Goal: Complete application form: Complete application form

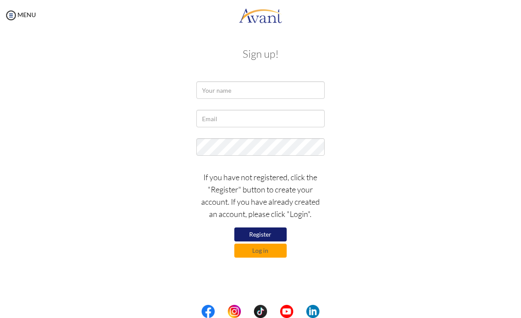
click at [273, 230] on button "Register" at bounding box center [261, 234] width 52 height 14
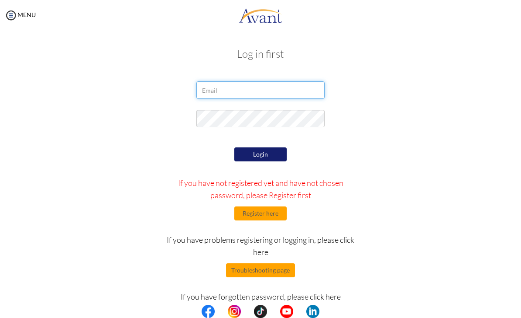
click at [312, 93] on input "email" at bounding box center [261, 89] width 128 height 17
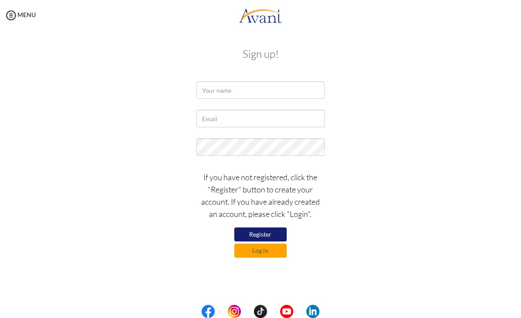
click at [275, 234] on button "Register" at bounding box center [261, 234] width 52 height 14
click at [271, 231] on button "Register" at bounding box center [261, 234] width 52 height 14
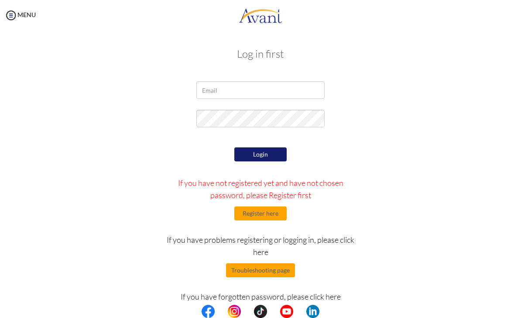
click at [273, 217] on button "Register here" at bounding box center [261, 213] width 52 height 14
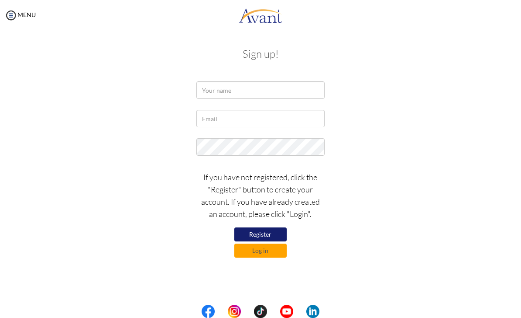
click at [275, 225] on div "If you have not registered, click the "Register" button to create your account.…" at bounding box center [260, 211] width 141 height 91
click at [299, 84] on input "text" at bounding box center [261, 89] width 128 height 17
type input "T"
type input "t"
type input "Mariah Cv"
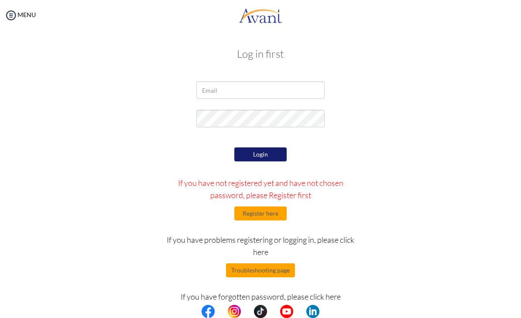
click at [277, 216] on button "Register here" at bounding box center [261, 213] width 52 height 14
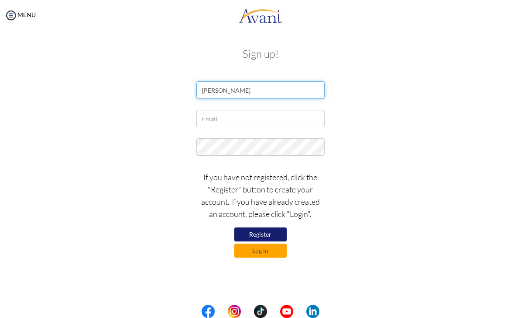
click at [296, 93] on input "Mariah Cv" at bounding box center [261, 89] width 128 height 17
type input "Mariah Christine Soriano"
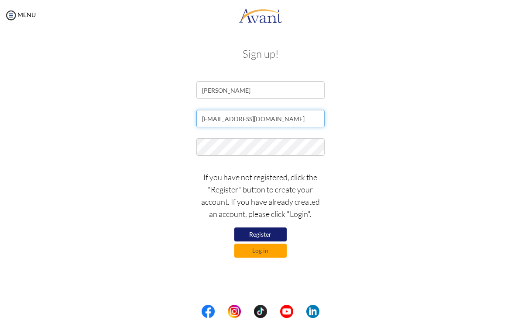
type input "tinahhmars@gmail.com"
click at [271, 229] on button "Register" at bounding box center [261, 234] width 52 height 14
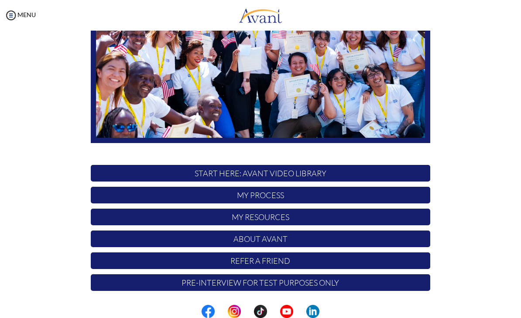
scroll to position [127, 0]
click at [365, 176] on p "START HERE: Avant Video Library" at bounding box center [261, 173] width 340 height 17
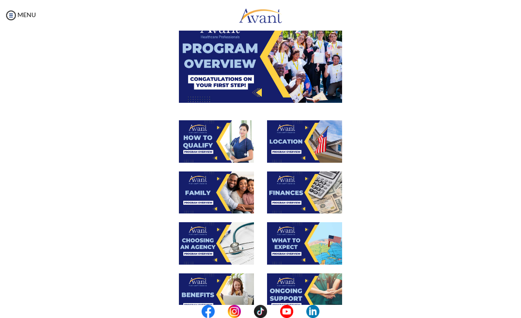
scroll to position [83, 0]
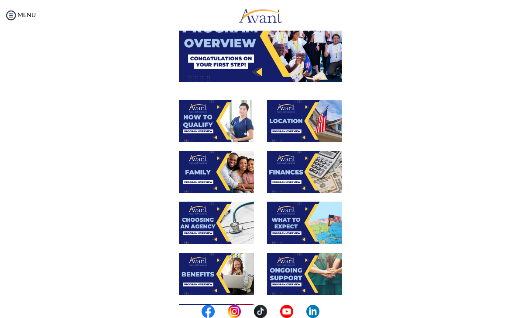
click at [221, 116] on img at bounding box center [216, 121] width 75 height 42
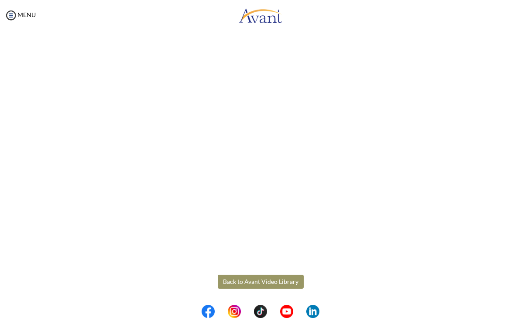
scroll to position [63, 0]
click at [10, 15] on body "Maintenance break. Please come back in 2 hours. MENU My Status What is the next…" at bounding box center [260, 159] width 521 height 318
click at [16, 10] on img at bounding box center [10, 15] width 13 height 13
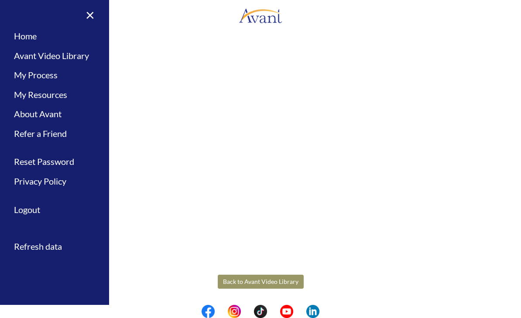
click at [30, 70] on link "My Process" at bounding box center [54, 75] width 109 height 20
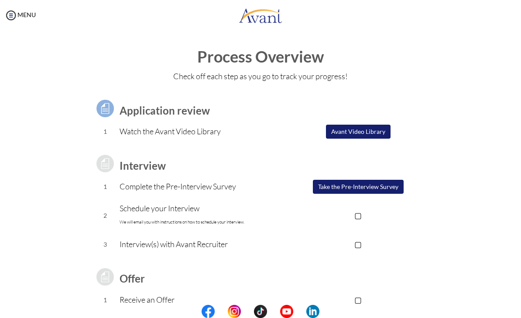
click at [12, 13] on img at bounding box center [10, 15] width 13 height 13
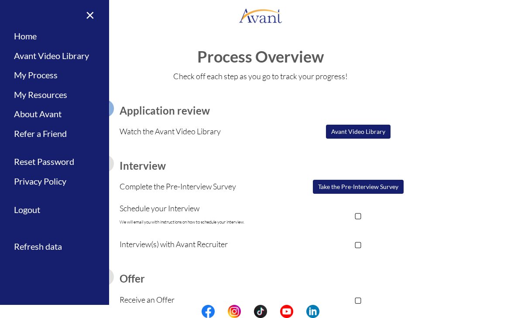
click at [29, 56] on link "Avant Video Library" at bounding box center [54, 56] width 109 height 20
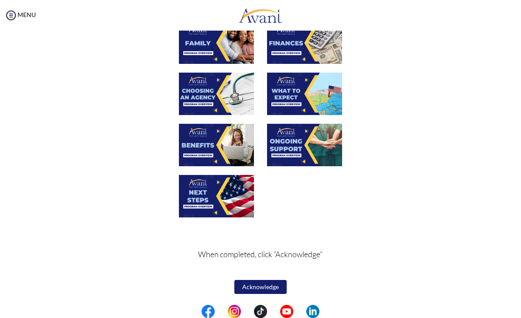
scroll to position [211, 0]
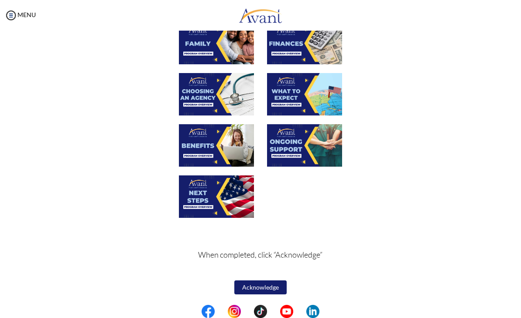
click at [7, 13] on img at bounding box center [10, 15] width 13 height 13
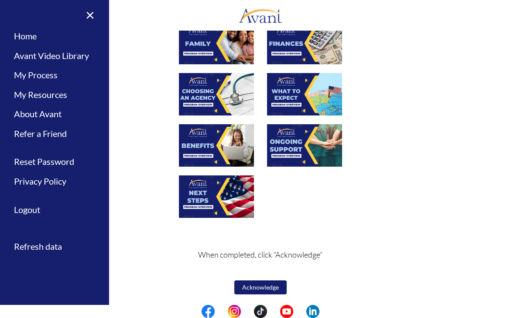
click at [21, 36] on link "Home" at bounding box center [54, 36] width 109 height 20
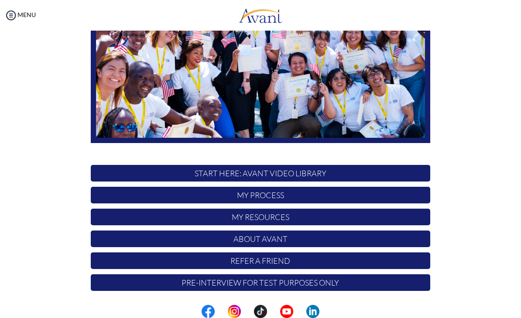
scroll to position [127, 0]
click at [5, 19] on img at bounding box center [10, 15] width 13 height 13
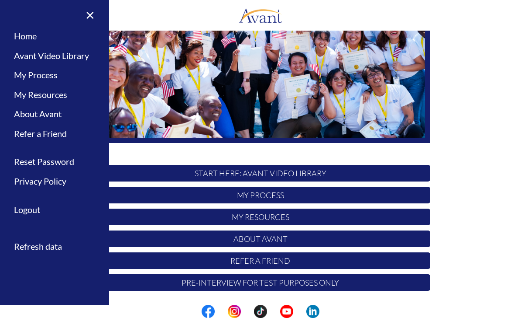
click at [29, 96] on link "My Resources" at bounding box center [54, 95] width 109 height 20
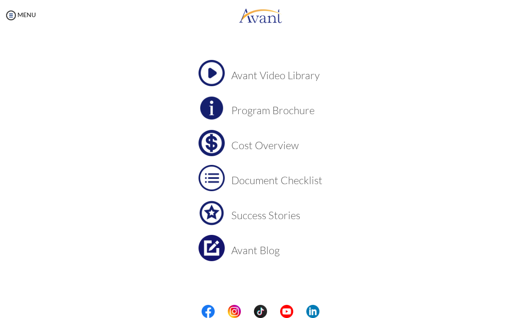
scroll to position [35, 0]
click at [13, 21] on img at bounding box center [10, 15] width 13 height 13
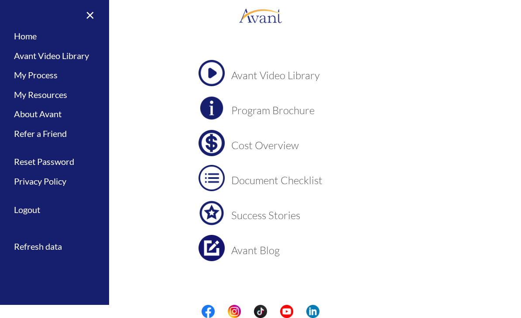
click at [21, 71] on link "My Process" at bounding box center [54, 75] width 109 height 20
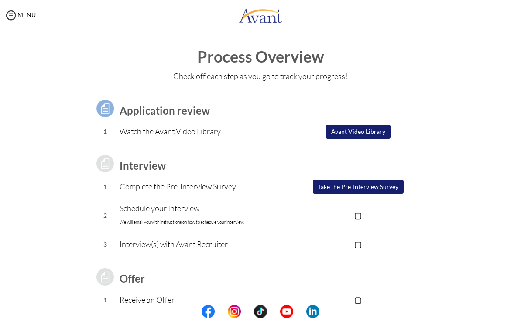
click at [378, 131] on button "Avant Video Library" at bounding box center [358, 131] width 65 height 14
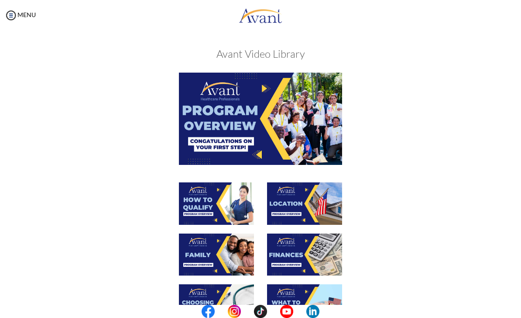
click at [316, 129] on img at bounding box center [260, 118] width 163 height 92
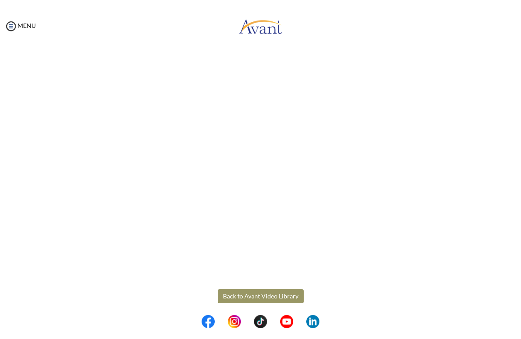
scroll to position [62, 0]
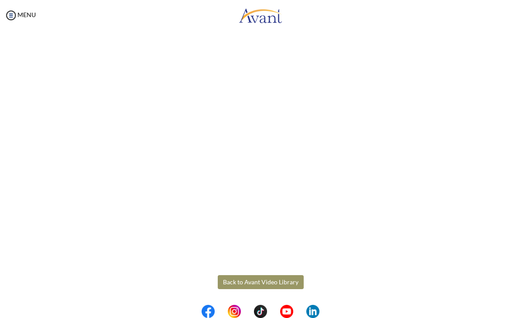
click at [493, 77] on body "Maintenance break. Please come back in 2 hours. MENU My Status What is the next…" at bounding box center [260, 159] width 521 height 318
click at [283, 281] on body "Maintenance break. Please come back in 2 hours. MENU My Status What is the next…" at bounding box center [260, 159] width 521 height 318
click at [277, 284] on button "Back to Avant Video Library" at bounding box center [261, 281] width 86 height 14
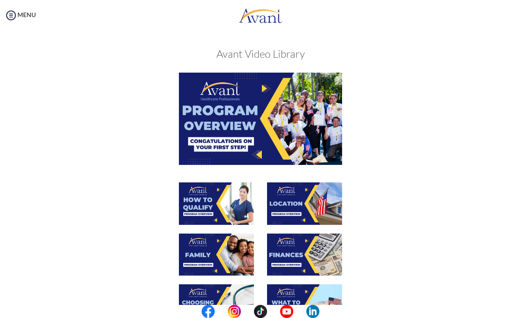
scroll to position [48, 0]
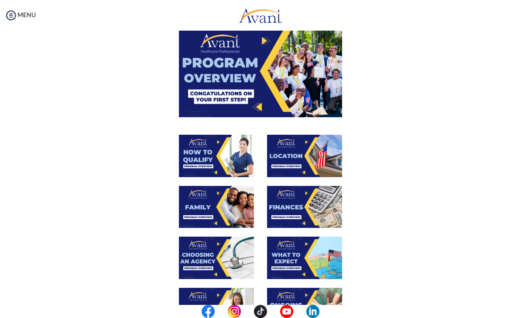
click at [208, 170] on img at bounding box center [216, 156] width 75 height 42
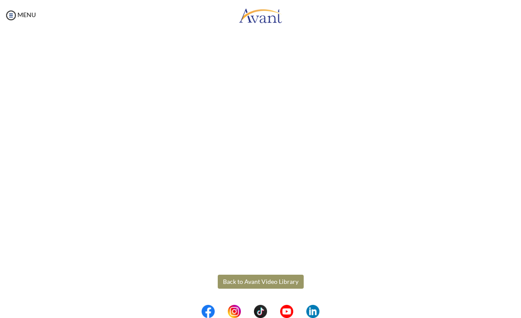
scroll to position [63, 0]
click at [288, 283] on body "Maintenance break. Please come back in 2 hours. MENU My Status What is the next…" at bounding box center [260, 159] width 521 height 318
click at [285, 281] on button "Back to Avant Video Library" at bounding box center [261, 281] width 86 height 14
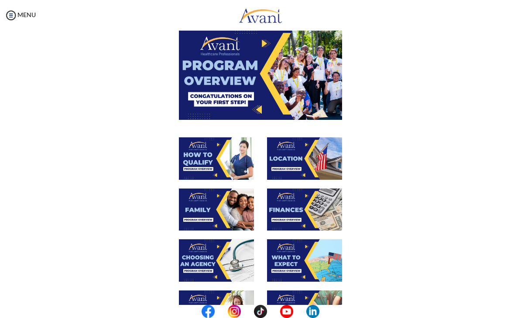
scroll to position [60, 0]
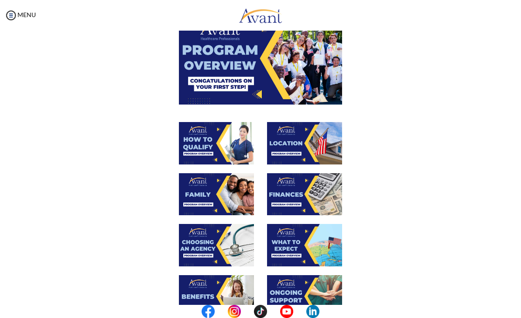
click at [307, 134] on img at bounding box center [304, 143] width 75 height 42
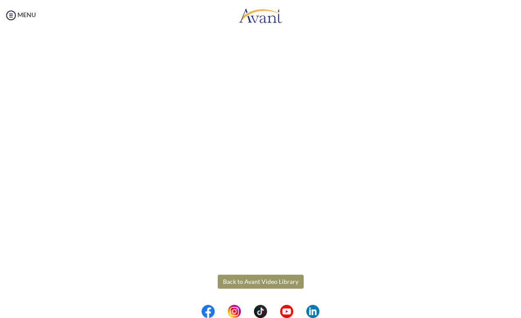
scroll to position [63, 0]
click at [279, 279] on body "Maintenance break. Please come back in 2 hours. MENU My Status What is the next…" at bounding box center [260, 159] width 521 height 318
click at [282, 282] on button "Back to Avant Video Library" at bounding box center [261, 281] width 86 height 14
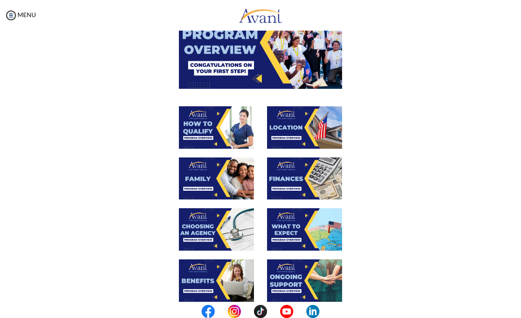
scroll to position [107, 0]
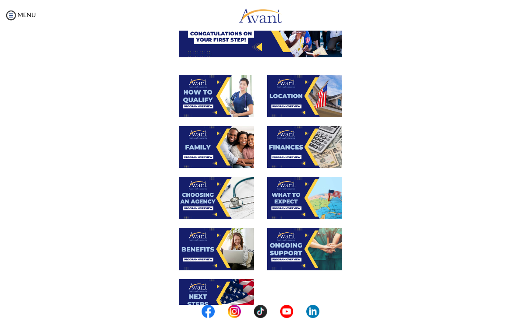
click at [318, 145] on img at bounding box center [304, 147] width 75 height 42
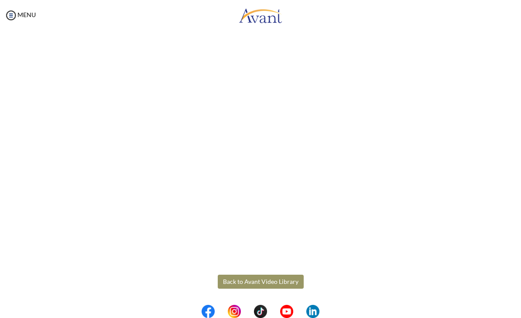
scroll to position [63, 0]
click at [286, 283] on body "Maintenance break. Please come back in 2 hours. MENU My Status What is the next…" at bounding box center [260, 159] width 521 height 318
click at [285, 283] on button "Back to Avant Video Library" at bounding box center [261, 281] width 86 height 14
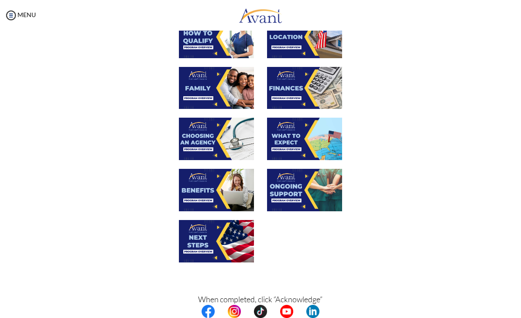
scroll to position [168, 0]
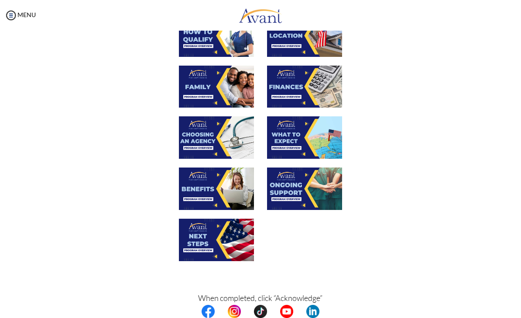
click at [224, 134] on img at bounding box center [216, 137] width 75 height 42
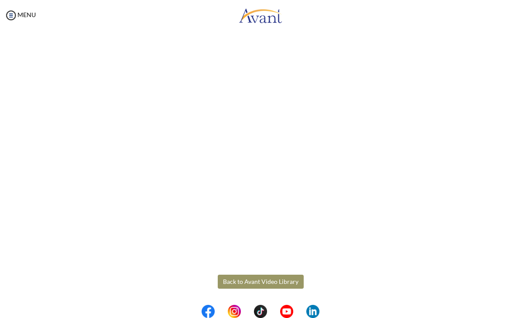
scroll to position [140, 0]
click at [282, 282] on body "Maintenance break. Please come back in 2 hours. MENU My Status What is the next…" at bounding box center [260, 159] width 521 height 318
click at [289, 284] on button "Back to Avant Video Library" at bounding box center [261, 281] width 86 height 14
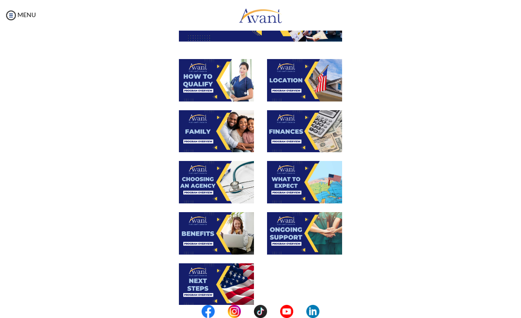
scroll to position [123, 0]
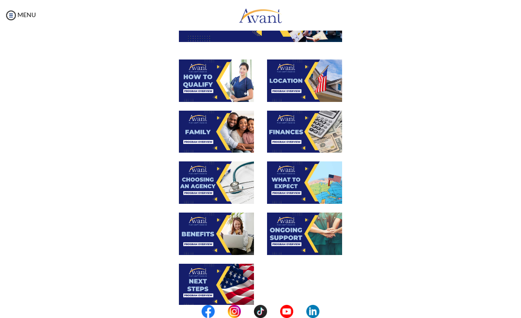
click at [314, 174] on img at bounding box center [304, 182] width 75 height 42
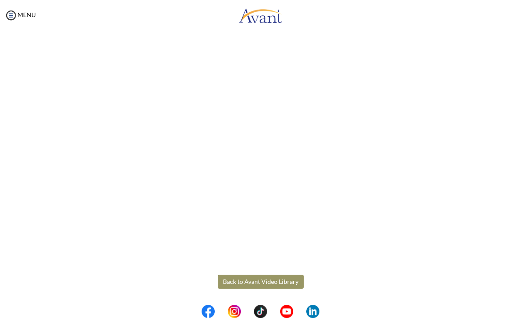
scroll to position [140, 0]
click at [283, 281] on body "Maintenance break. Please come back in 2 hours. MENU My Status What is the next…" at bounding box center [260, 159] width 521 height 318
click at [283, 277] on button "Back to Avant Video Library" at bounding box center [261, 281] width 86 height 14
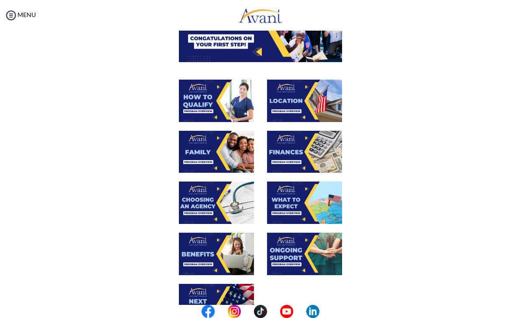
scroll to position [154, 0]
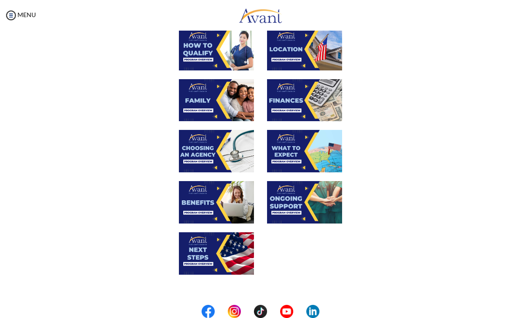
click at [194, 203] on img at bounding box center [216, 202] width 75 height 42
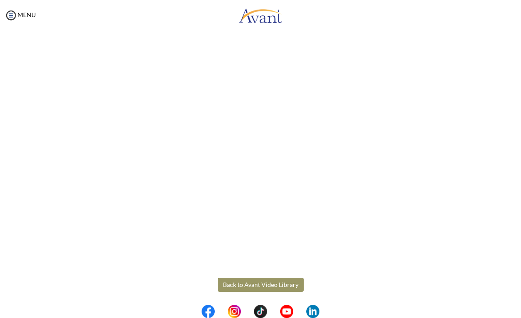
scroll to position [137, 0]
click at [289, 279] on body "Maintenance break. Please come back in 2 hours. MENU My Status What is the next…" at bounding box center [260, 159] width 521 height 318
click at [287, 280] on button "Back to Avant Video Library" at bounding box center [261, 284] width 86 height 14
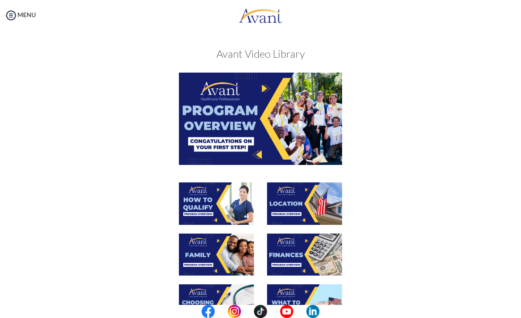
scroll to position [210, 0]
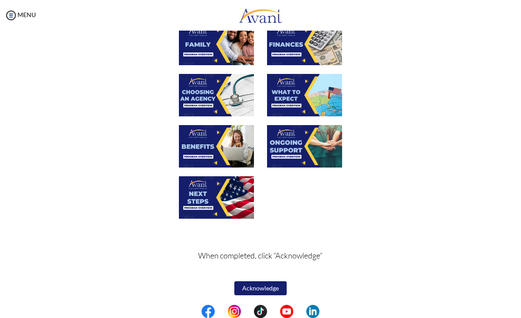
click at [321, 152] on img at bounding box center [304, 146] width 75 height 42
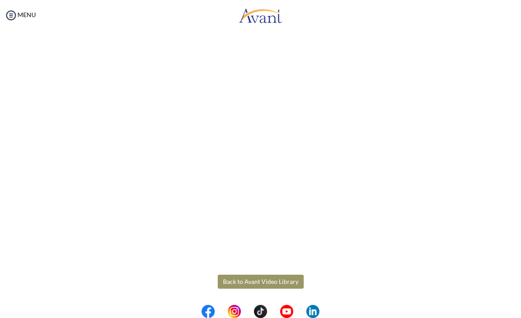
scroll to position [140, 0]
click at [249, 280] on body "Maintenance break. Please come back in 2 hours. MENU My Status What is the next…" at bounding box center [260, 159] width 521 height 318
click at [239, 283] on button "Back to Avant Video Library" at bounding box center [261, 281] width 86 height 14
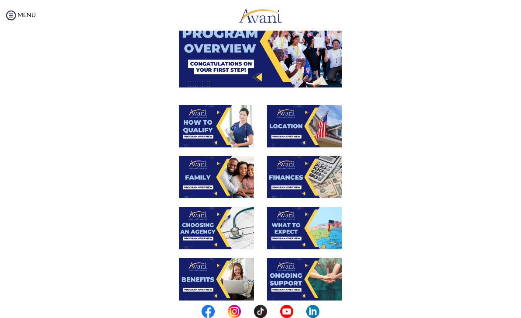
scroll to position [210, 0]
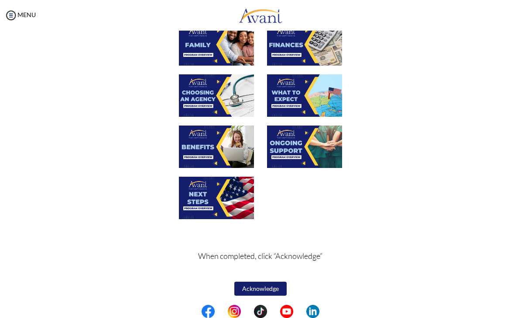
click at [199, 191] on img at bounding box center [216, 197] width 75 height 42
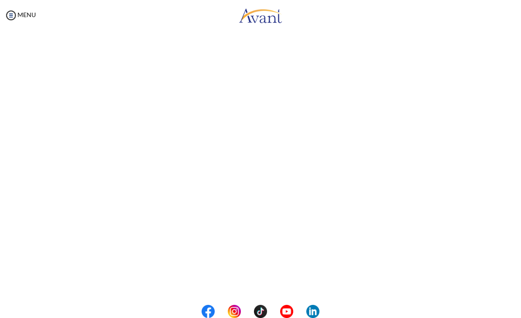
scroll to position [94, 0]
click at [249, 283] on body "Maintenance break. Please come back in 2 hours. MENU My Status What is the next…" at bounding box center [260, 159] width 521 height 318
click at [244, 281] on button "Back to Avant Video Library" at bounding box center [261, 281] width 86 height 14
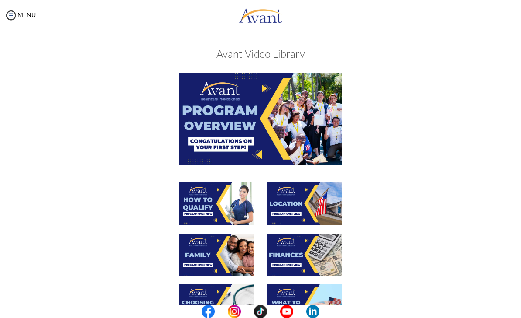
click at [14, 17] on img at bounding box center [10, 15] width 13 height 13
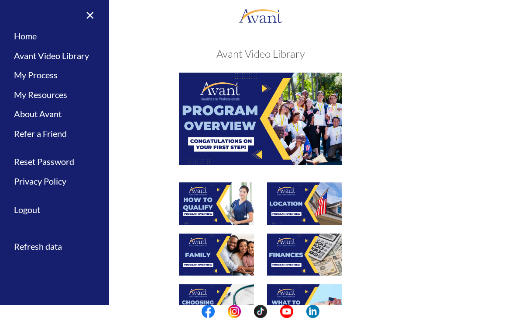
click at [10, 13] on div "× Home Avant Video Library My Process My Resources About Avant Refer a Friend R…" at bounding box center [54, 159] width 109 height 318
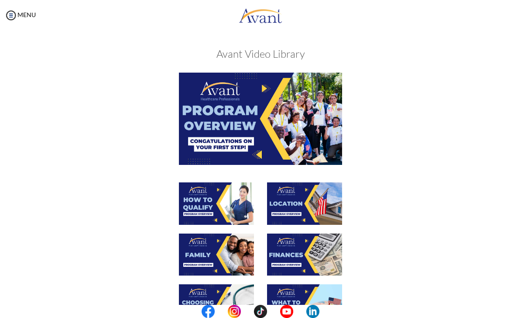
click at [4, 9] on img at bounding box center [10, 15] width 13 height 13
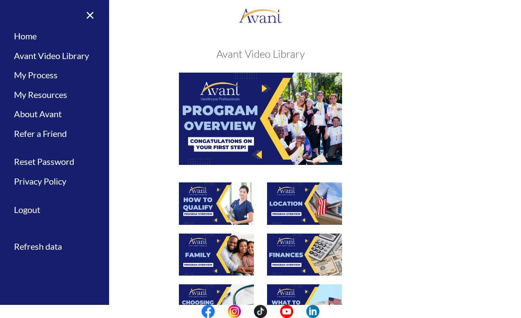
click at [38, 76] on link "My Process" at bounding box center [54, 75] width 109 height 20
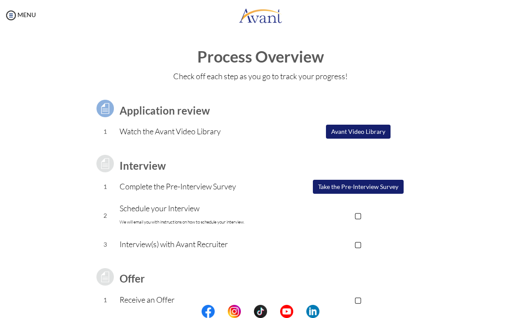
scroll to position [22, 0]
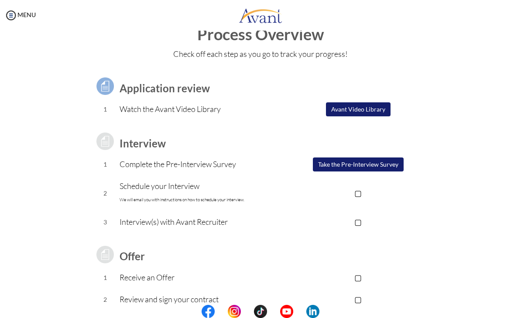
click at [387, 166] on button "Take the Pre-Interview Survey" at bounding box center [358, 164] width 91 height 14
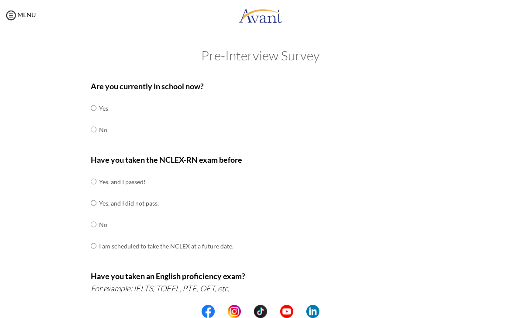
click at [93, 128] on input "radio" at bounding box center [94, 129] width 6 height 17
radio input "true"
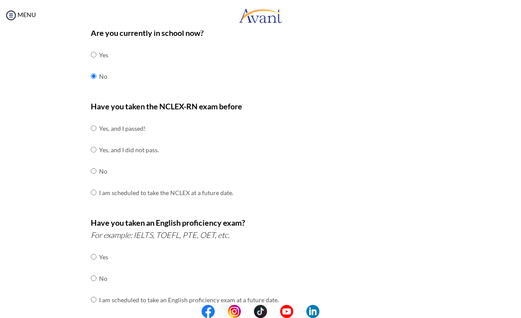
scroll to position [53, 0]
click at [95, 125] on input "radio" at bounding box center [94, 127] width 6 height 17
radio input "true"
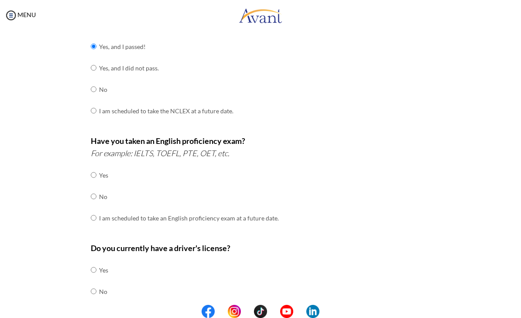
scroll to position [136, 0]
click at [101, 185] on td "No" at bounding box center [189, 195] width 180 height 21
click at [102, 185] on td "No" at bounding box center [189, 195] width 180 height 21
click at [96, 191] on input "radio" at bounding box center [94, 194] width 6 height 17
radio input "true"
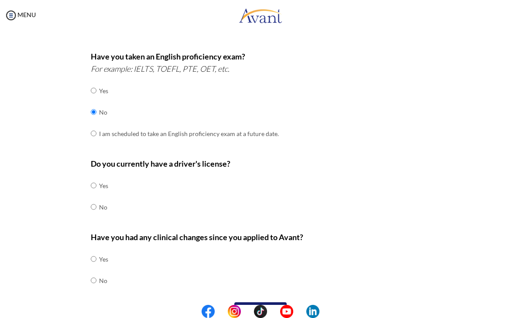
scroll to position [218, 0]
click at [94, 177] on input "radio" at bounding box center [94, 185] width 6 height 17
radio input "true"
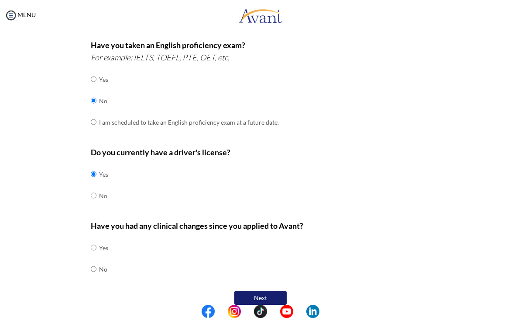
scroll to position [230, 0]
click at [97, 239] on input "radio" at bounding box center [94, 247] width 6 height 17
radio input "true"
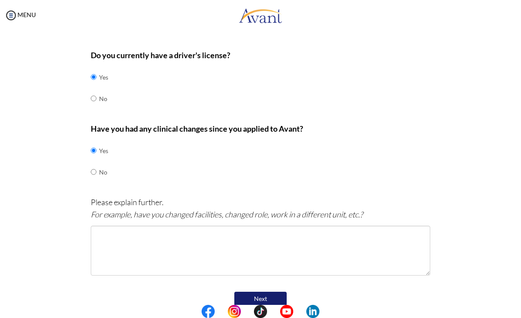
scroll to position [328, 0]
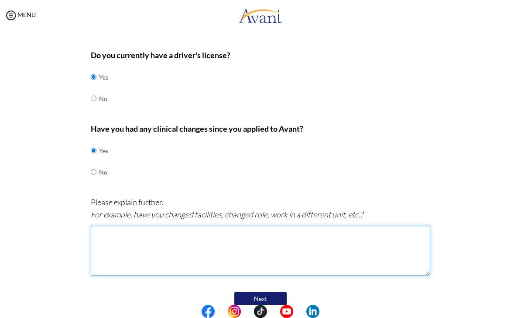
click at [393, 233] on textarea at bounding box center [261, 250] width 340 height 50
click at [120, 225] on textarea "Staff Nurse to Medication Nurse, Nurse Educator" at bounding box center [261, 250] width 340 height 50
click at [191, 225] on textarea "Bedside Nurse to Medication [GEOGRAPHIC_DATA], Nurse Educator" at bounding box center [261, 250] width 340 height 50
type textarea "Bedside Nurse to Medication Nurse and Nurse Educator"
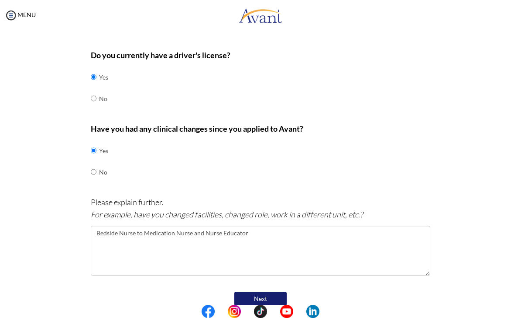
click at [263, 293] on button "Next" at bounding box center [261, 298] width 52 height 14
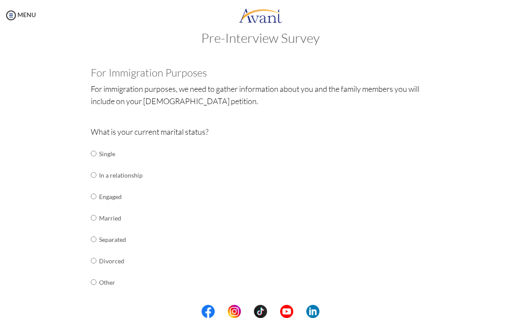
click at [97, 153] on input "radio" at bounding box center [94, 153] width 6 height 17
radio input "true"
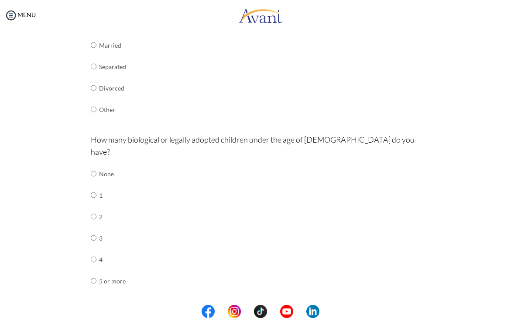
scroll to position [194, 0]
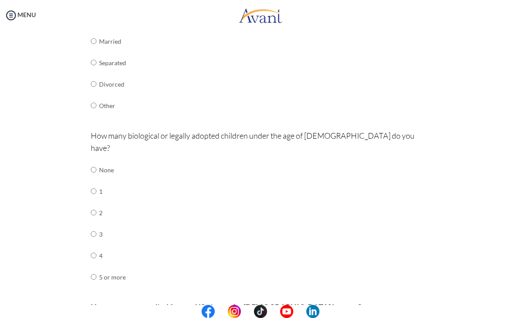
click at [94, 161] on input "radio" at bounding box center [94, 169] width 6 height 17
radio input "true"
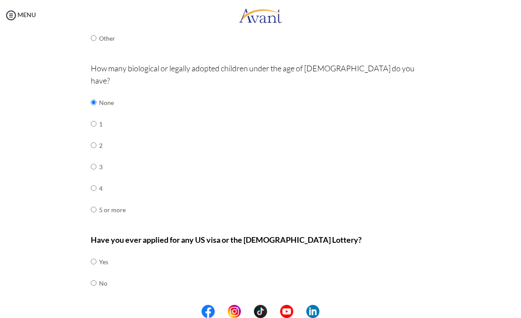
scroll to position [261, 0]
click at [93, 253] on input "radio" at bounding box center [94, 261] width 6 height 17
radio input "true"
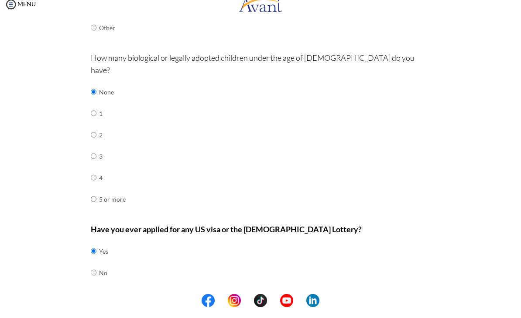
click at [299, 305] on button "Next" at bounding box center [289, 312] width 52 height 14
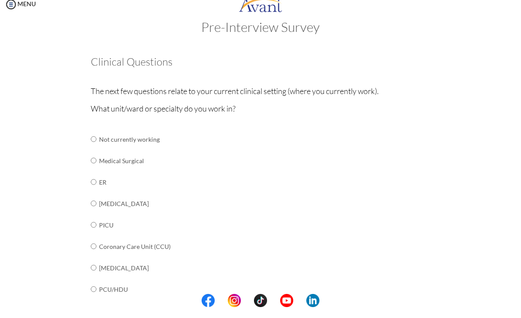
click at [95, 142] on input "radio" at bounding box center [94, 149] width 6 height 17
radio input "true"
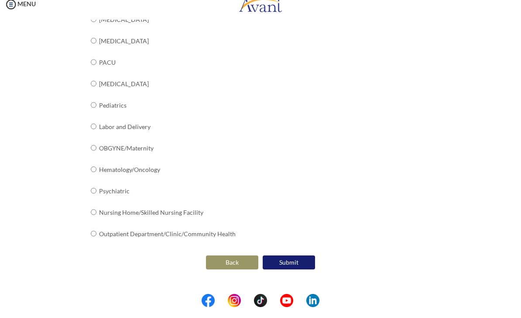
scroll to position [329, 0]
click at [298, 266] on button "Submit" at bounding box center [289, 273] width 52 height 14
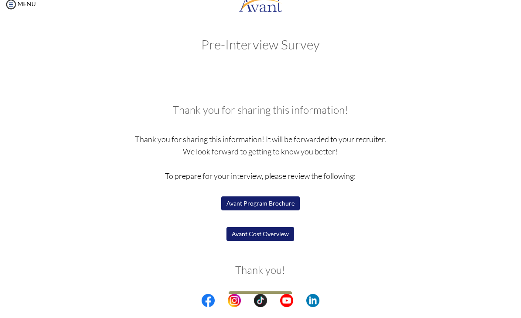
scroll to position [19, 0]
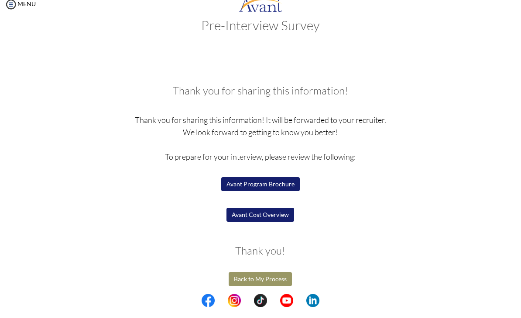
click at [279, 218] on button "Avant Cost Overview" at bounding box center [261, 225] width 68 height 14
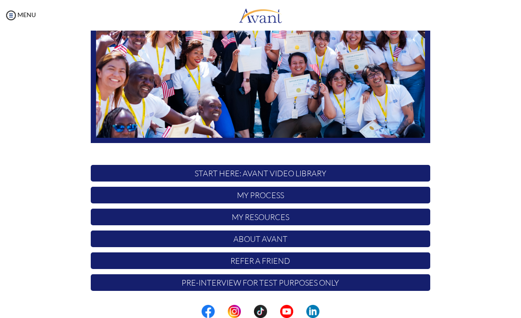
scroll to position [127, 0]
click at [372, 202] on p "My Process" at bounding box center [261, 194] width 340 height 17
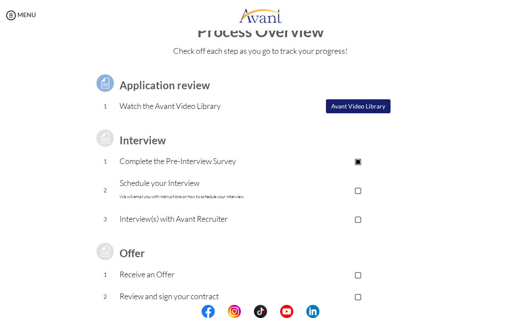
scroll to position [30, 0]
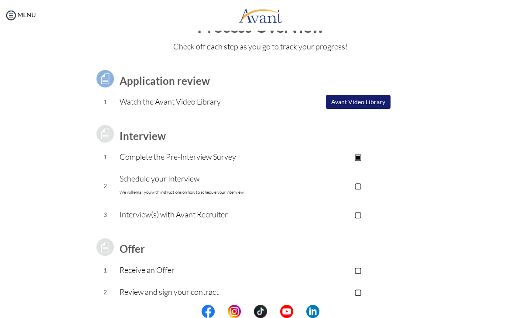
click at [364, 179] on p "▢" at bounding box center [358, 185] width 145 height 12
click at [366, 184] on p "▣" at bounding box center [358, 185] width 145 height 12
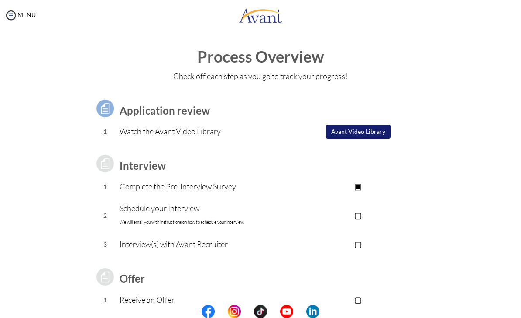
scroll to position [0, 0]
click at [6, 17] on img at bounding box center [10, 15] width 13 height 13
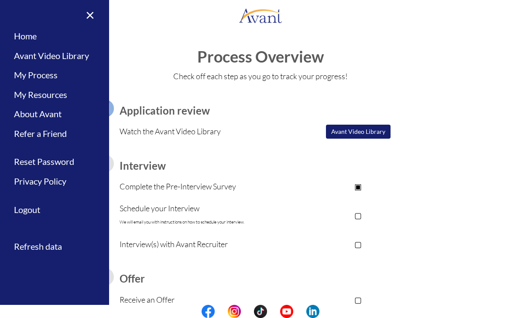
click at [269, 183] on p "Complete the Pre-Interview Survey" at bounding box center [203, 186] width 166 height 12
click at [223, 183] on p "Complete the Pre-Interview Survey" at bounding box center [203, 186] width 166 height 12
click at [31, 96] on link "My Resources" at bounding box center [54, 95] width 109 height 20
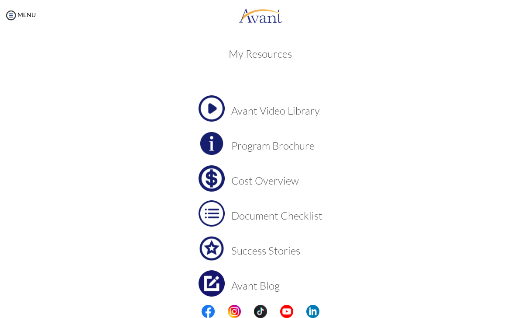
scroll to position [21, 0]
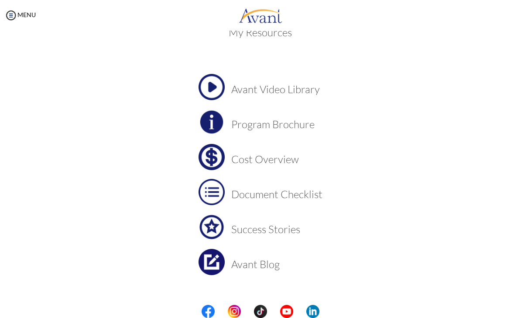
click at [275, 159] on h3 "Cost Overview" at bounding box center [276, 158] width 91 height 11
click at [280, 126] on h3 "Program Brochure" at bounding box center [276, 123] width 91 height 11
click at [277, 160] on h3 "Cost Overview" at bounding box center [276, 158] width 91 height 11
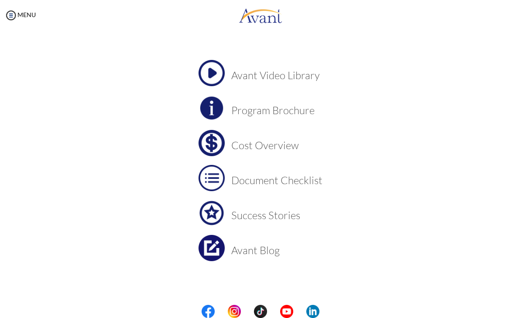
scroll to position [35, 0]
click at [14, 17] on img at bounding box center [10, 15] width 13 height 13
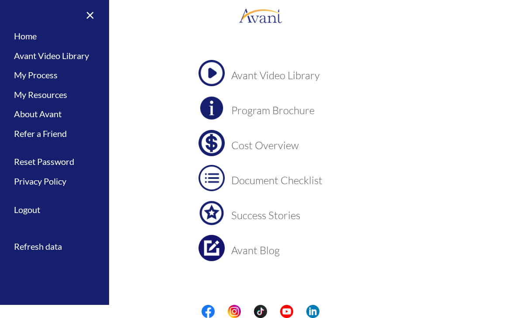
click at [21, 208] on link "Logout" at bounding box center [54, 210] width 109 height 20
